Goal: Task Accomplishment & Management: Manage account settings

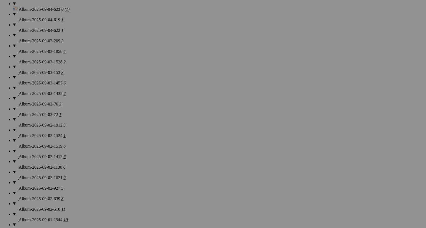
scroll to position [464, 0]
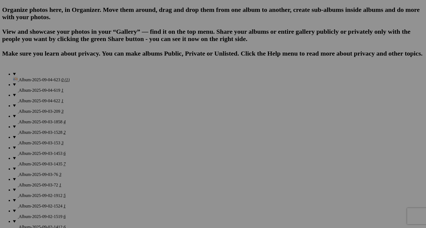
scroll to position [368, 0]
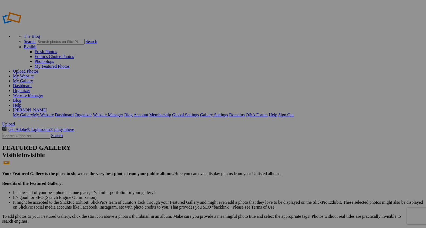
click at [171, 136] on span "Cancel" at bounding box center [165, 135] width 12 height 5
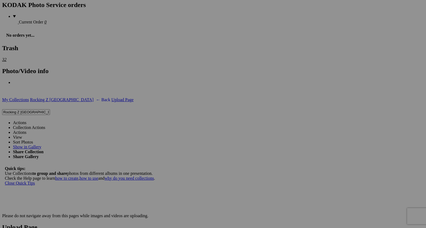
scroll to position [1362, 0]
